Goal: Information Seeking & Learning: Learn about a topic

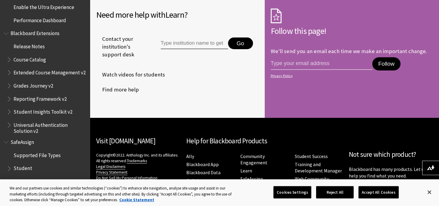
scroll to position [777, 0]
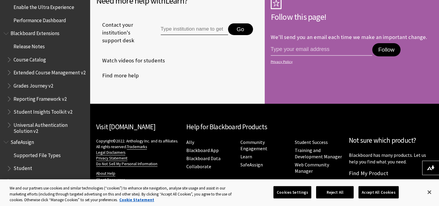
click at [20, 169] on span "Student" at bounding box center [23, 168] width 19 height 8
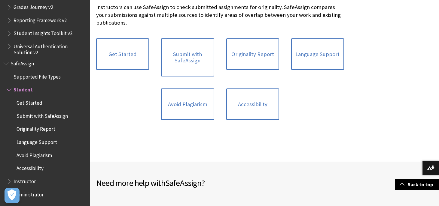
scroll to position [131, 0]
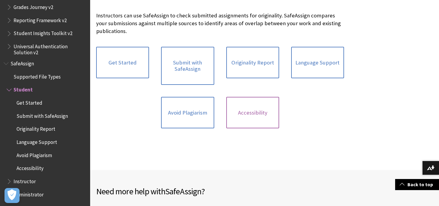
click at [254, 117] on link "Accessibility" at bounding box center [252, 113] width 53 height 32
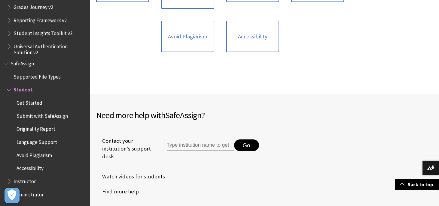
scroll to position [210, 0]
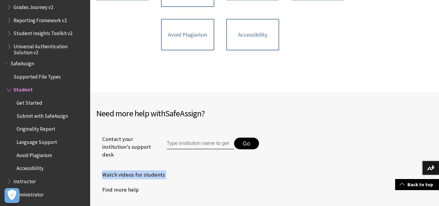
drag, startPoint x: 234, startPoint y: 175, endPoint x: 282, endPoint y: 139, distance: 60.2
click at [282, 139] on div "Need more help with SafeAssign ? Contact your institution's support desk Go Wat…" at bounding box center [264, 155] width 349 height 126
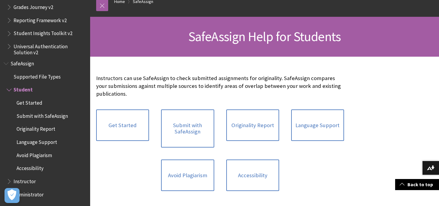
scroll to position [68, 0]
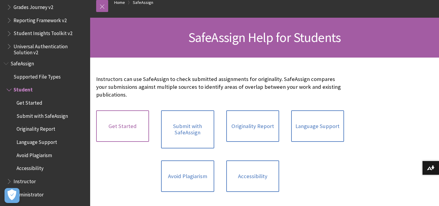
click at [125, 131] on link "Get Started" at bounding box center [122, 126] width 53 height 32
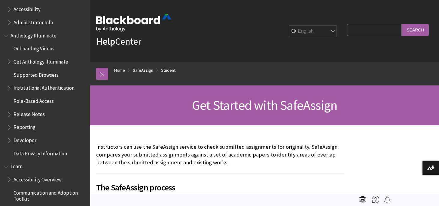
scroll to position [703, 0]
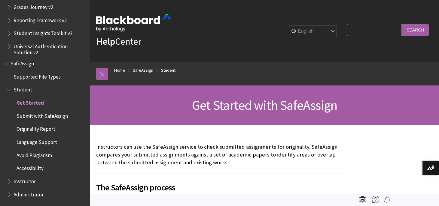
click at [26, 196] on span "Administrator" at bounding box center [29, 194] width 30 height 8
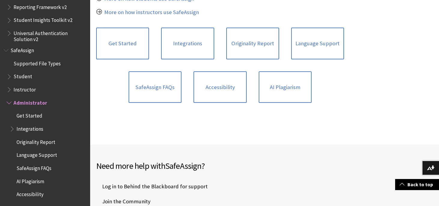
scroll to position [376, 0]
